Goal: Find contact information: Find contact information

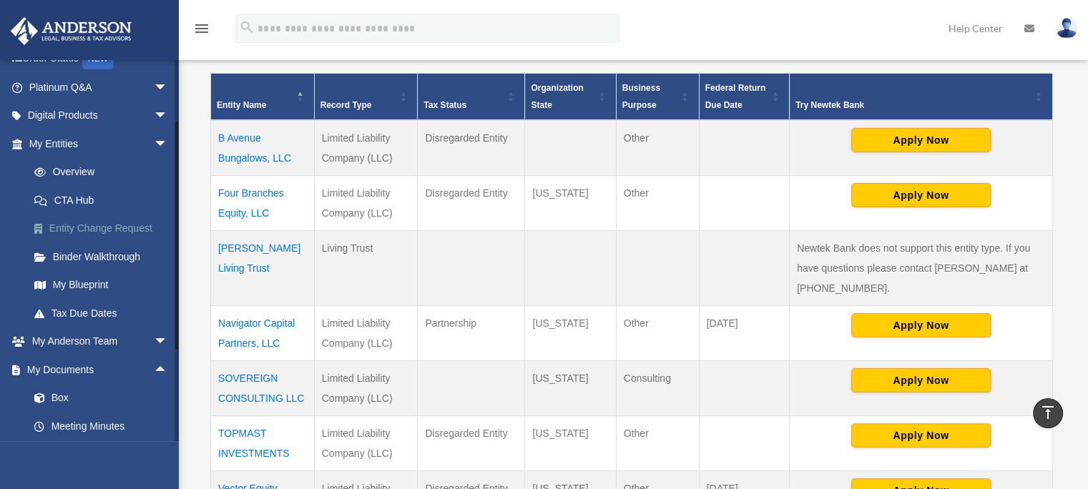
scroll to position [32, 0]
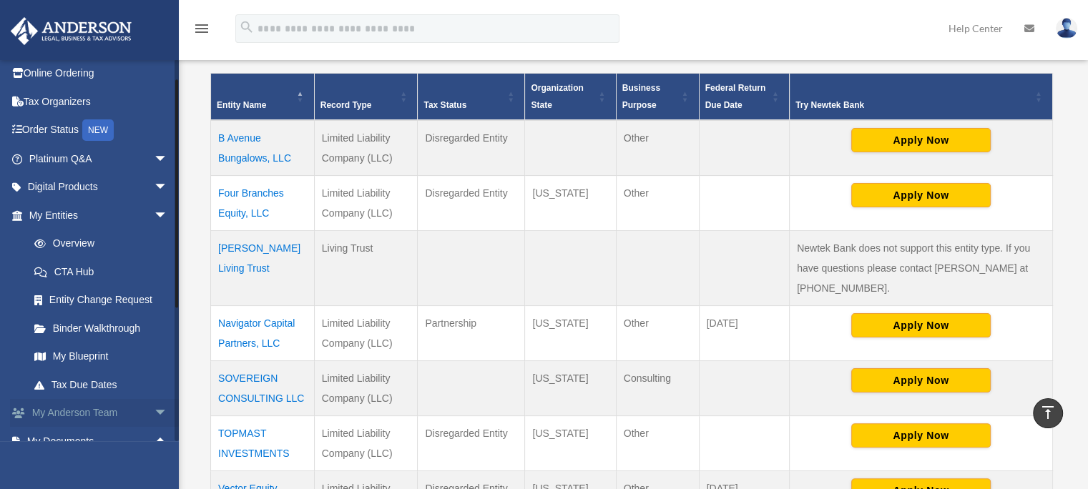
click at [154, 417] on span "arrow_drop_down" at bounding box center [168, 413] width 29 height 29
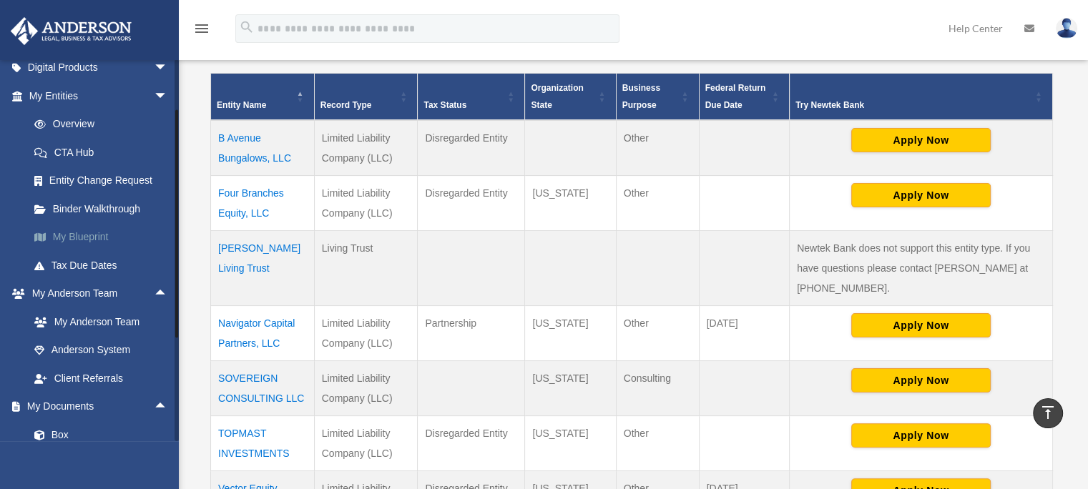
scroll to position [175, 0]
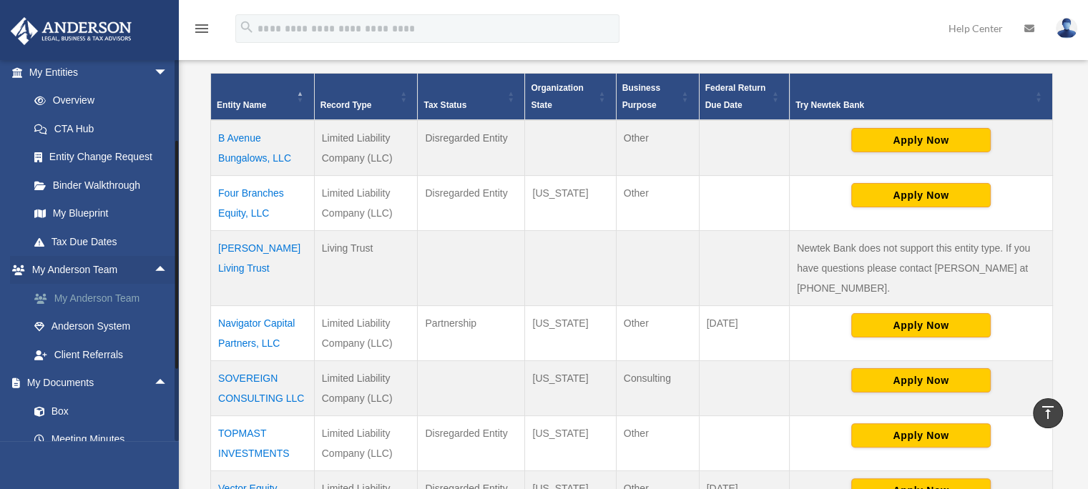
click at [129, 301] on link "My Anderson Team" at bounding box center [105, 298] width 170 height 29
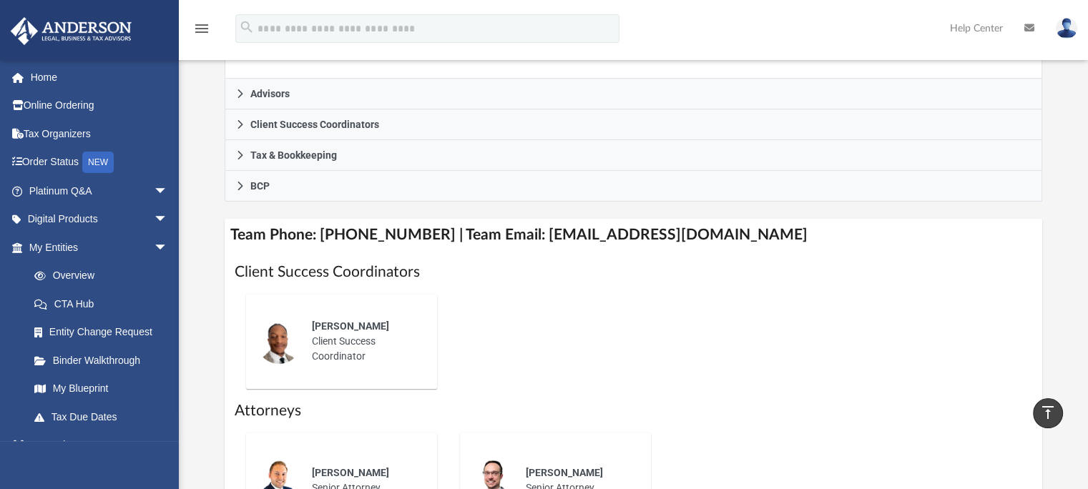
scroll to position [429, 0]
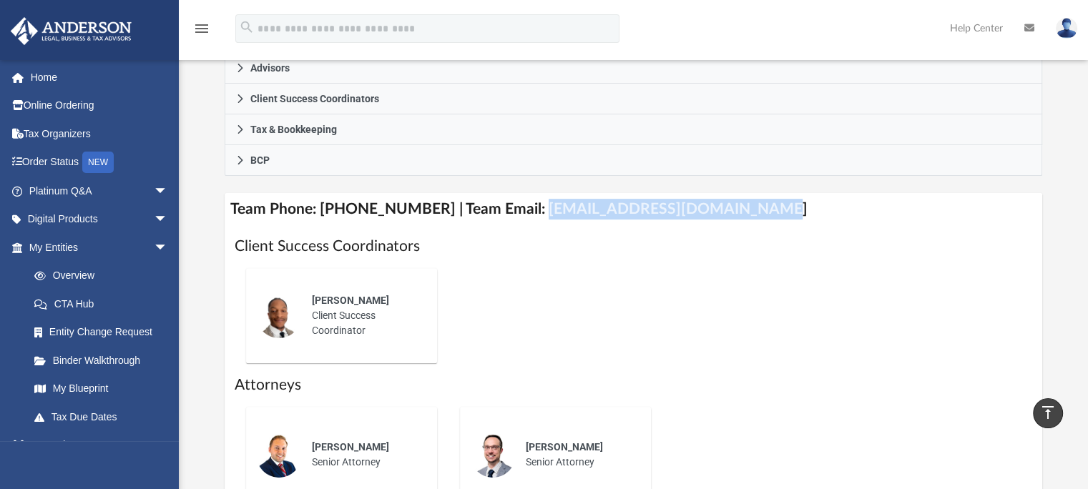
drag, startPoint x: 730, startPoint y: 206, endPoint x: 520, endPoint y: 210, distance: 209.7
click at [520, 210] on h4 "Team Phone: [PHONE_NUMBER] | Team Email: [EMAIL_ADDRESS][DOMAIN_NAME]" at bounding box center [634, 209] width 819 height 32
copy h4 "[EMAIL_ADDRESS][DOMAIN_NAME]"
